Goal: Task Accomplishment & Management: Complete application form

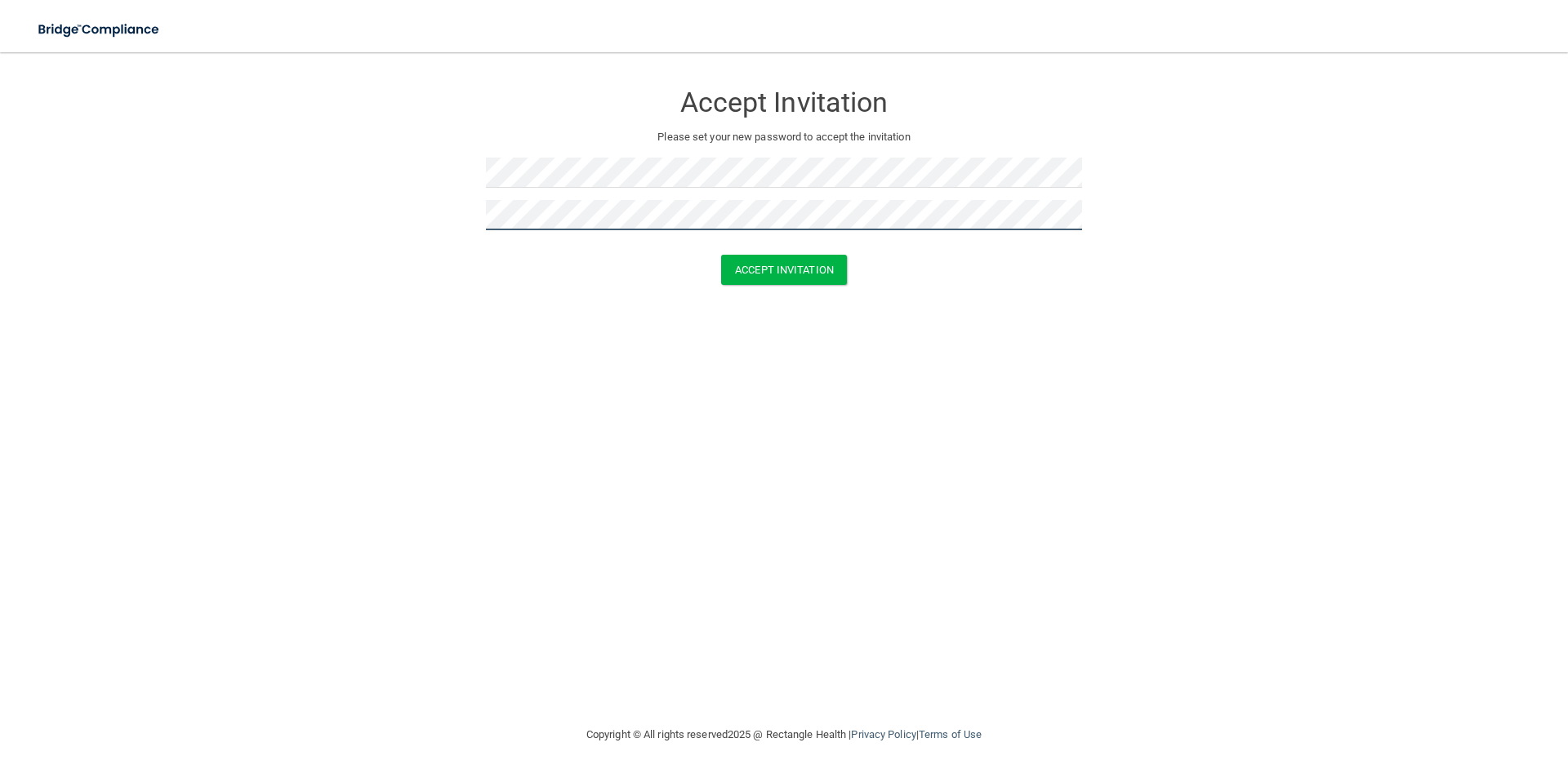
click at [721, 254] on button "Accept Invitation" at bounding box center [784, 269] width 126 height 30
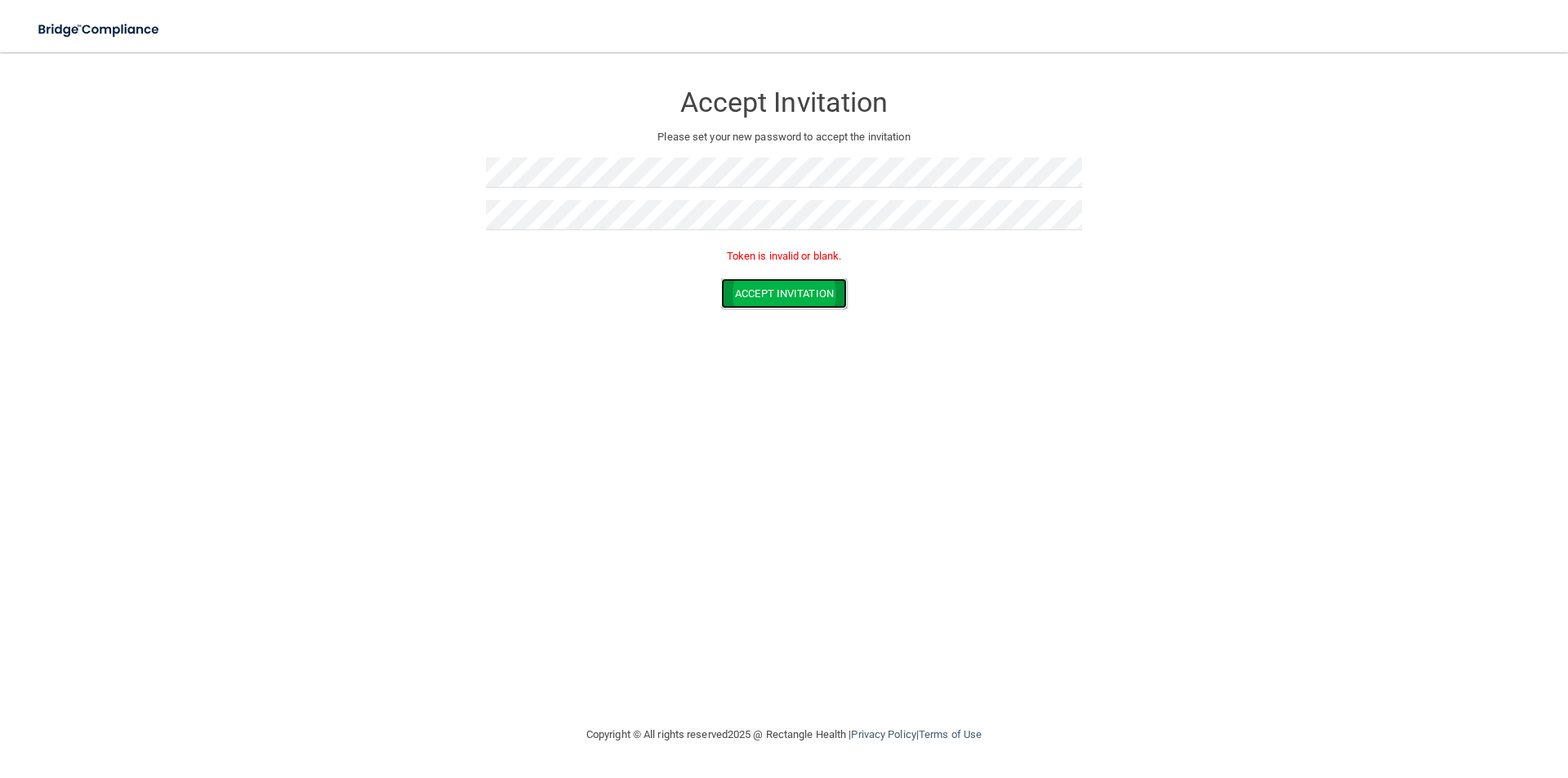
click at [819, 302] on button "Accept Invitation" at bounding box center [784, 293] width 126 height 30
click at [721, 278] on button "Accept Invitation" at bounding box center [784, 293] width 126 height 30
click at [796, 296] on button "Accept Invitation" at bounding box center [784, 293] width 126 height 30
click at [762, 267] on button "Accept Invitation" at bounding box center [784, 269] width 126 height 30
click at [469, 232] on form "Accept Invitation Please set your new password to accept the invitation Token i…" at bounding box center [783, 198] width 1502 height 260
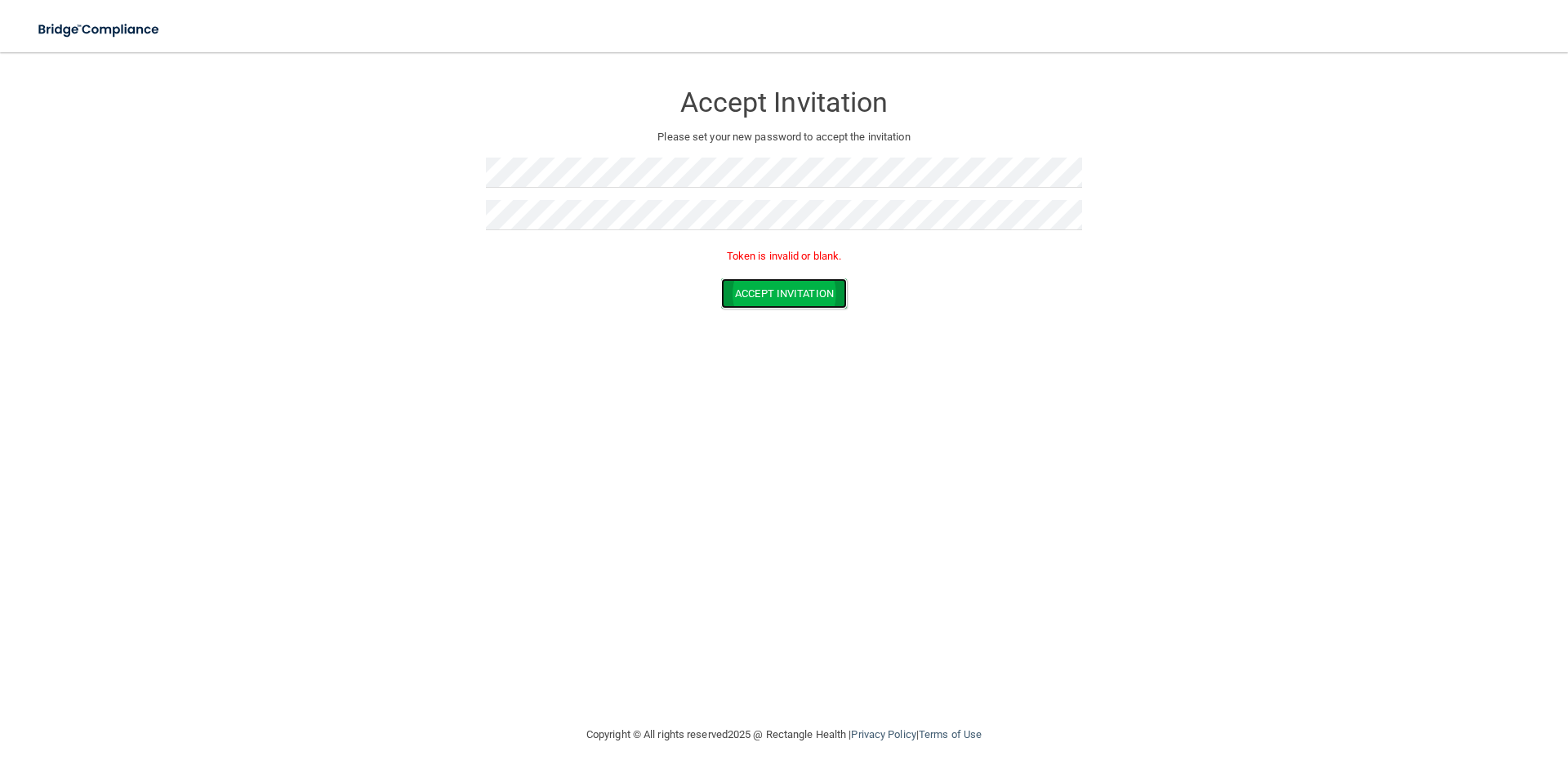
click at [739, 294] on button "Accept Invitation" at bounding box center [784, 293] width 126 height 30
click at [776, 297] on button "Accept Invitation" at bounding box center [784, 293] width 126 height 30
click at [790, 290] on button "Accept Invitation" at bounding box center [784, 293] width 126 height 30
click at [774, 316] on form "Accept Invitation Please set your new password to accept the invitation Token i…" at bounding box center [783, 198] width 1502 height 260
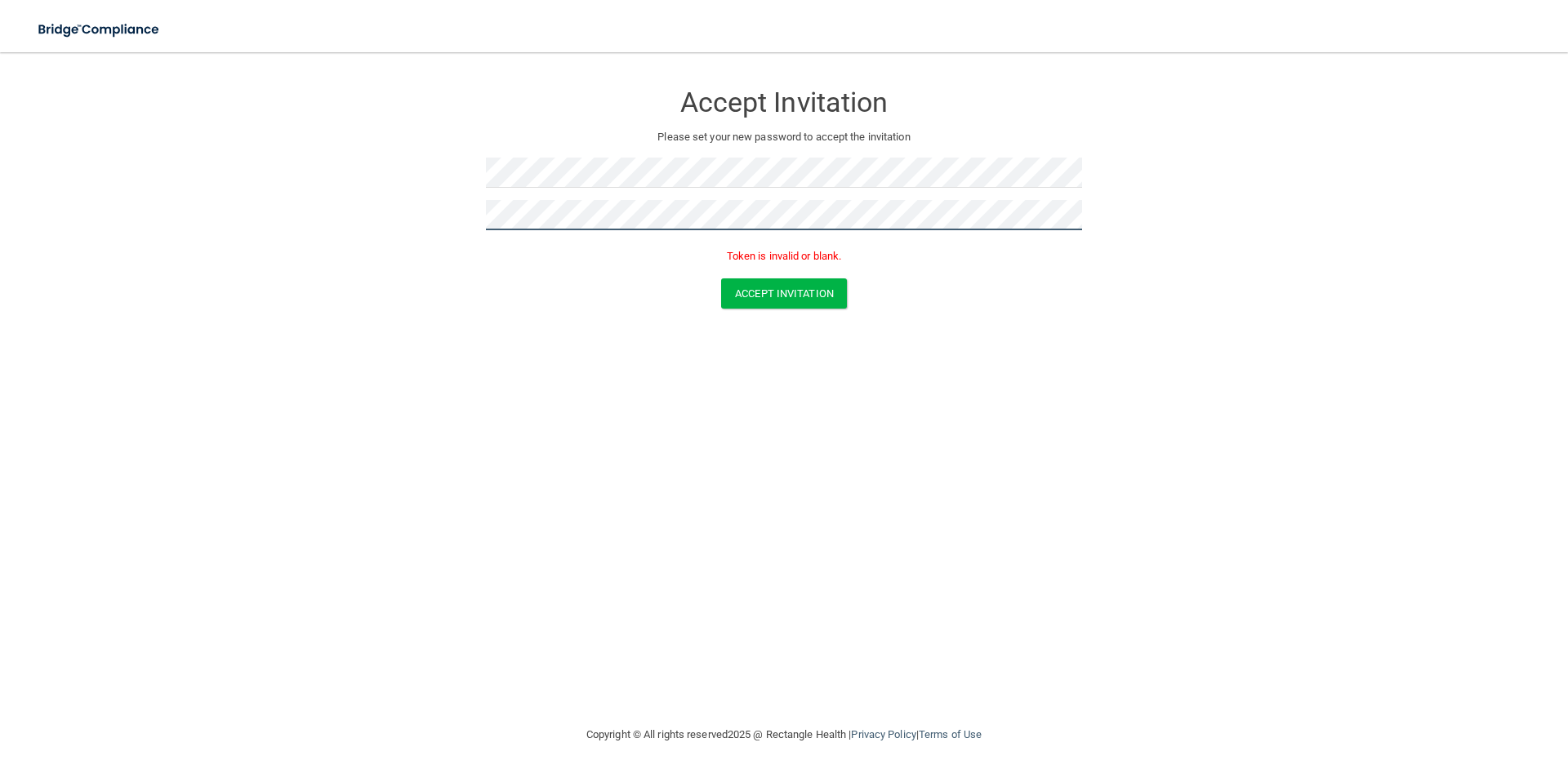
click at [476, 207] on form "Accept Invitation Please set your new password to accept the invitation Token i…" at bounding box center [783, 198] width 1502 height 260
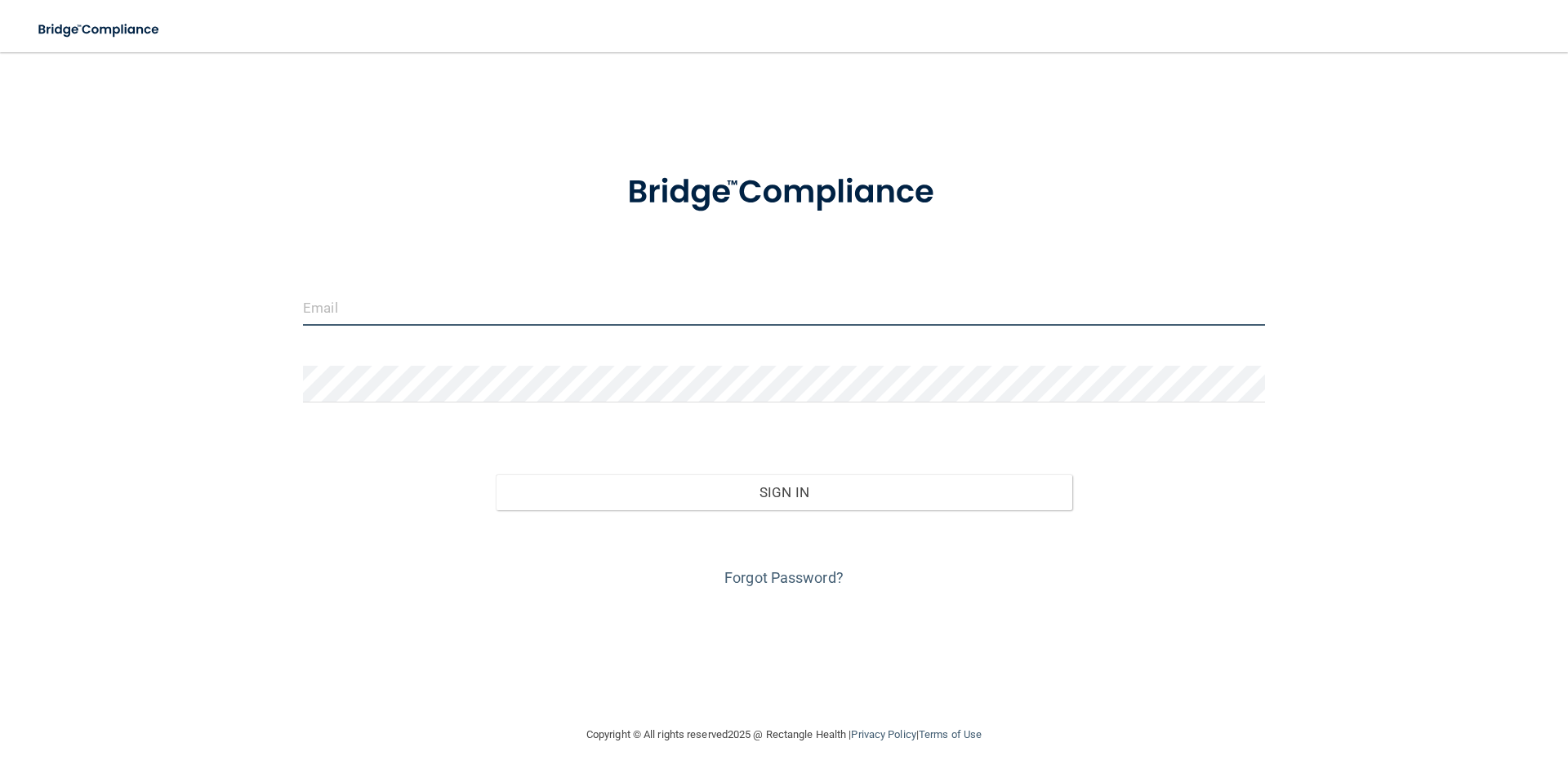
click at [574, 309] on input "email" at bounding box center [784, 307] width 962 height 37
type input "[EMAIL_ADDRESS][DOMAIN_NAME]"
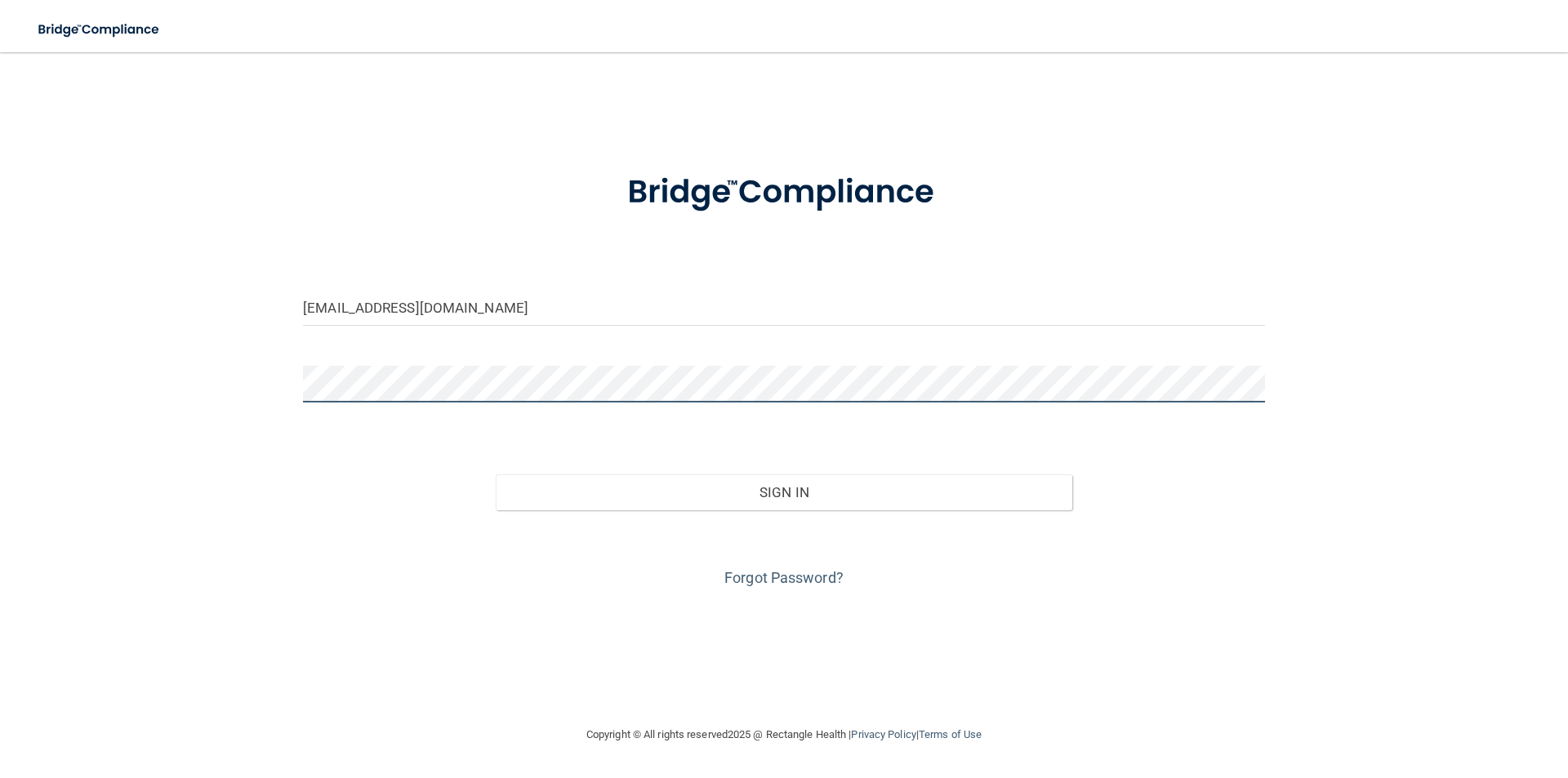
click at [495, 474] on button "Sign In" at bounding box center [784, 492] width 577 height 36
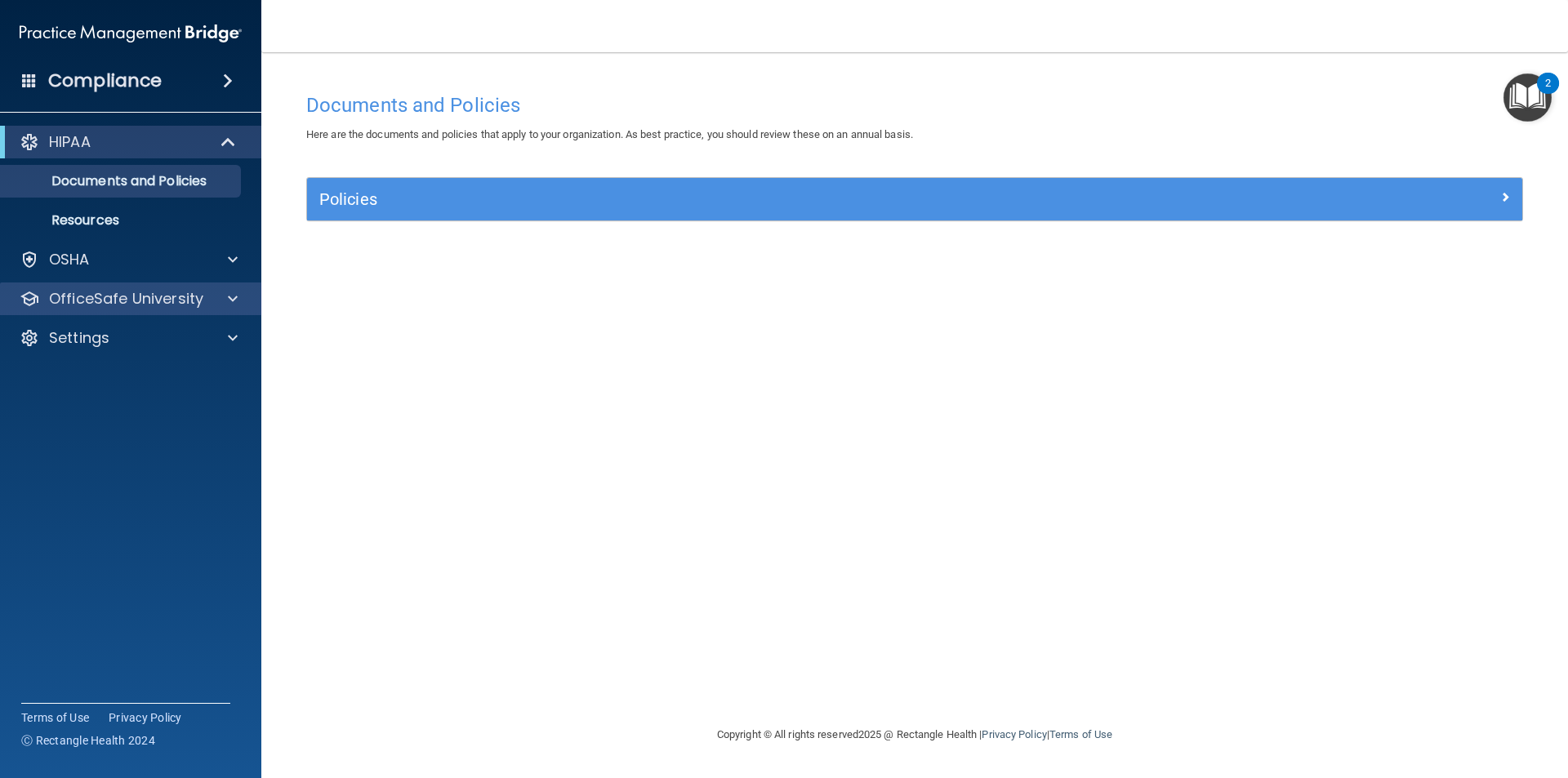
click at [133, 287] on div "OfficeSafe University" at bounding box center [131, 299] width 262 height 32
click at [215, 289] on div "OfficeSafe University" at bounding box center [131, 299] width 262 height 32
click at [231, 295] on span at bounding box center [232, 298] width 10 height 20
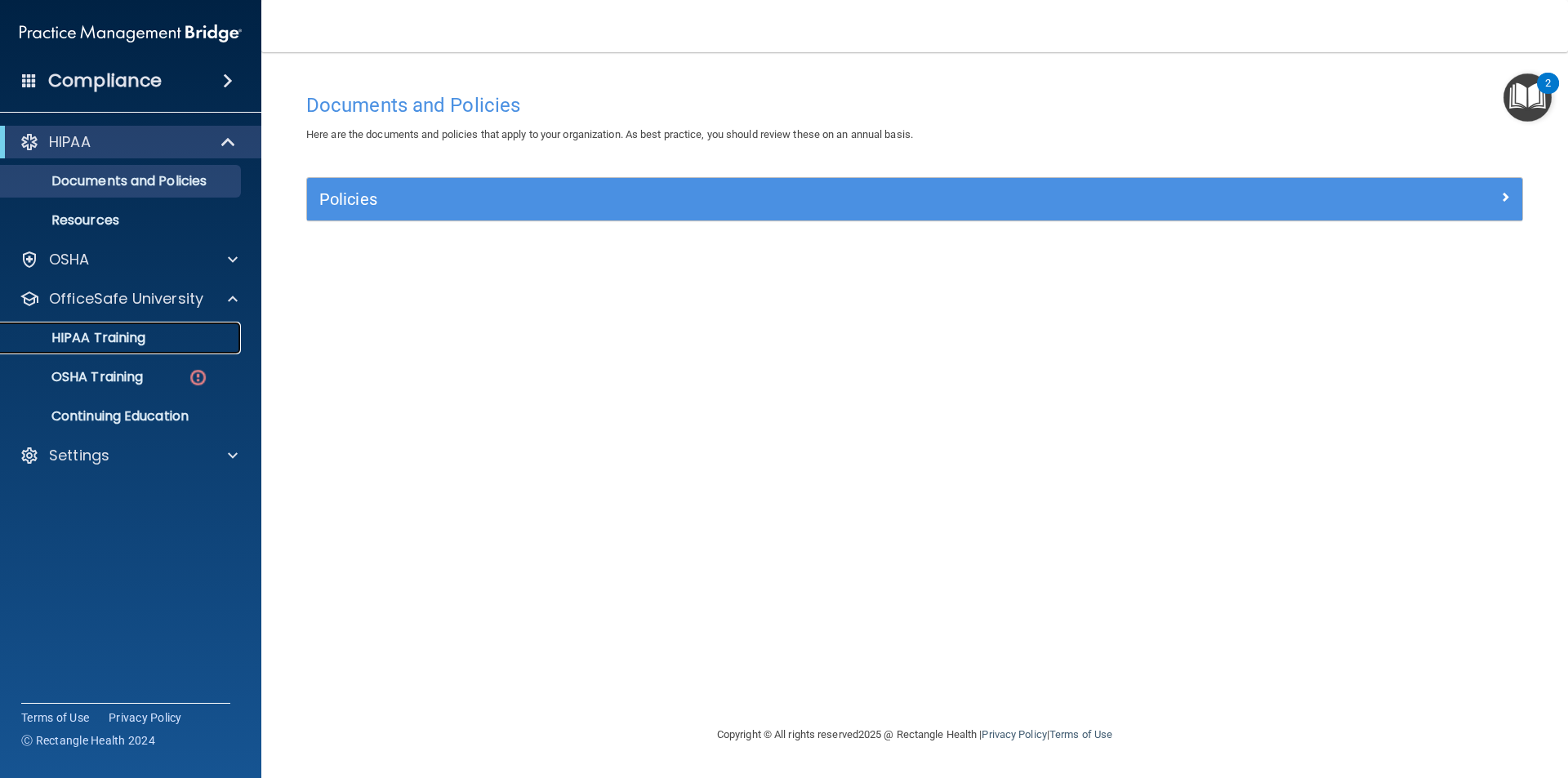
click at [144, 351] on link "HIPAA Training" at bounding box center [112, 338] width 257 height 32
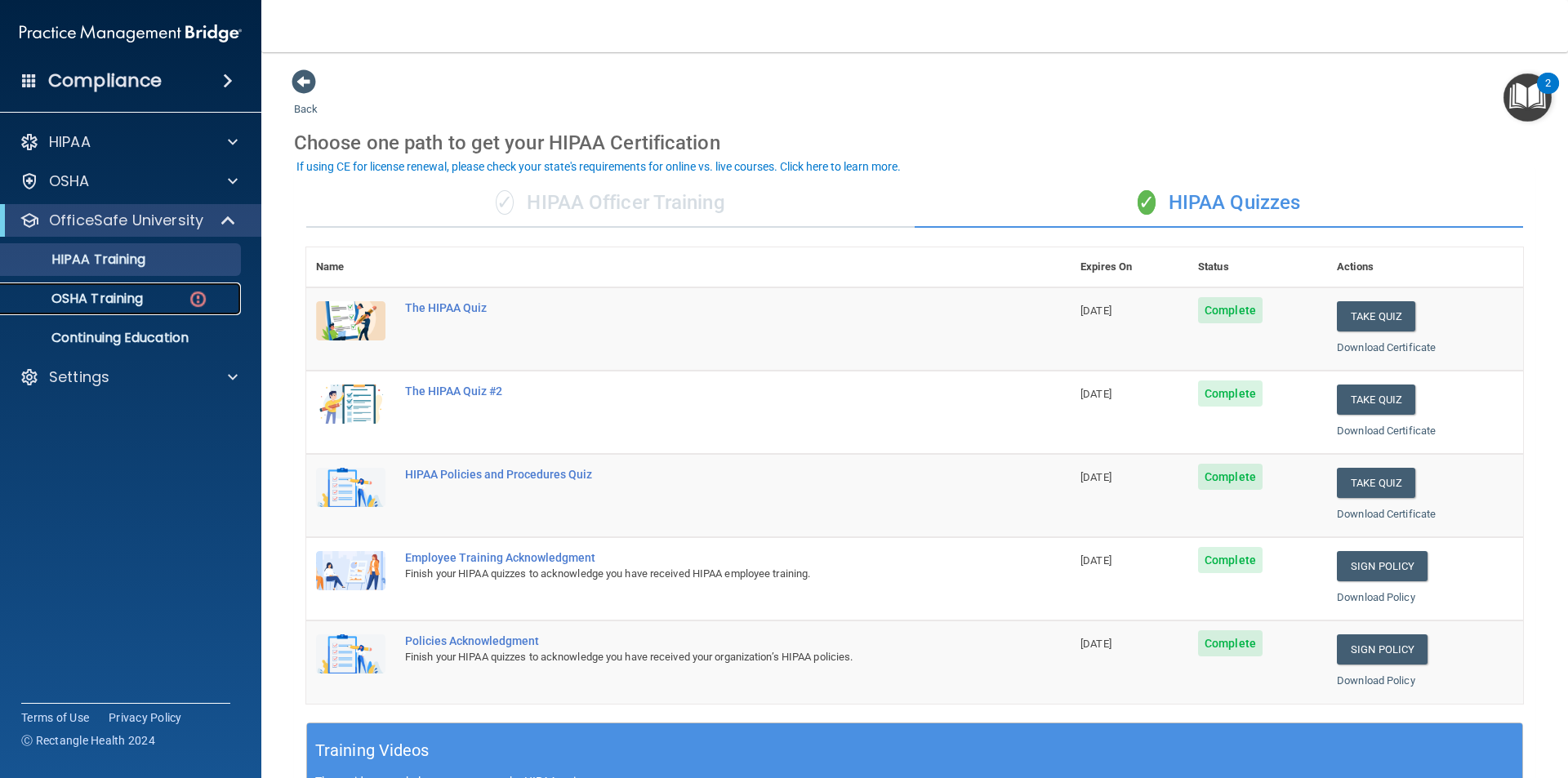
click at [111, 287] on link "OSHA Training" at bounding box center [112, 299] width 257 height 32
